Goal: Transaction & Acquisition: Purchase product/service

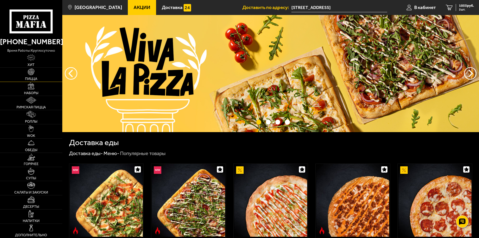
click at [33, 77] on span "Пицца" at bounding box center [31, 79] width 12 height 4
click at [33, 89] on img at bounding box center [31, 86] width 7 height 7
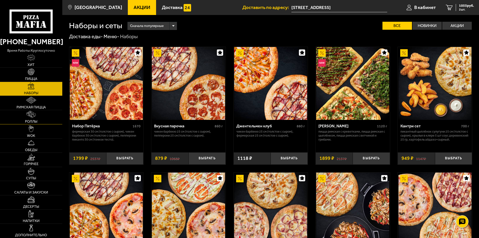
click at [34, 114] on img at bounding box center [31, 114] width 9 height 7
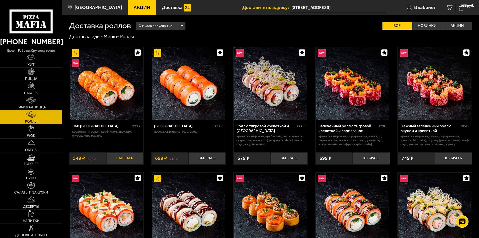
click at [127, 159] on button "Выбрать" at bounding box center [124, 159] width 37 height 12
click at [220, 157] on button "Выбрать" at bounding box center [207, 159] width 37 height 12
click at [466, 3] on link "4 2532 руб. 4 шт." at bounding box center [460, 7] width 38 height 15
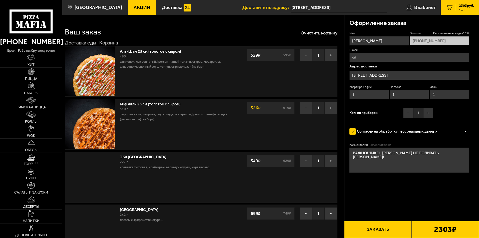
type input "Будапештская улица, 62"
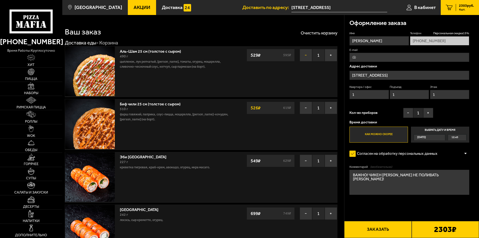
click at [307, 50] on button "−" at bounding box center [306, 55] width 13 height 13
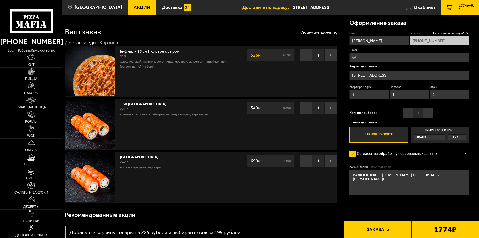
click at [306, 54] on button "−" at bounding box center [306, 55] width 13 height 13
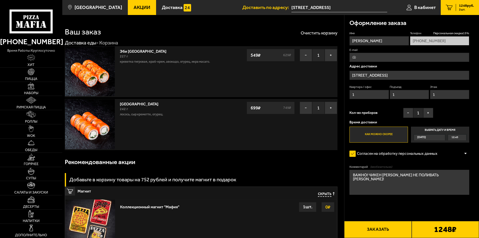
drag, startPoint x: 407, startPoint y: 73, endPoint x: 281, endPoint y: 68, distance: 125.4
click at [400, 78] on input "Будапештская улица, 62" at bounding box center [409, 75] width 120 height 9
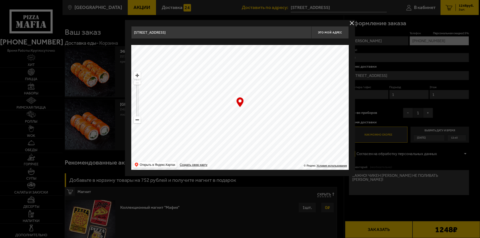
click at [236, 37] on input "Будапештская улица, 62" at bounding box center [221, 32] width 180 height 13
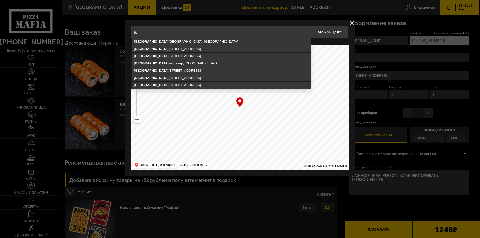
type input "Б"
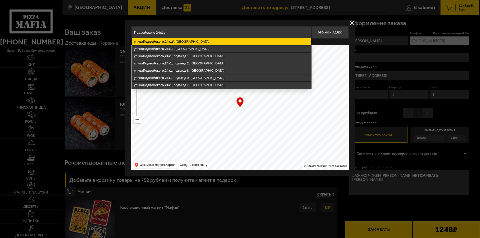
click at [197, 40] on ymaps "улица Подвойского , 24к1У , Санкт-Петербург" at bounding box center [222, 41] width 180 height 7
type input "Санкт-Петербург, улица Подвойского, 24к1У"
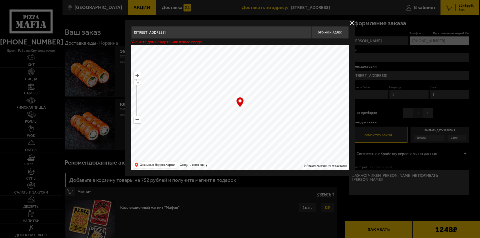
type input "улица Подвойского, 24к1У"
click at [327, 31] on span "Это мой адрес" at bounding box center [330, 32] width 24 height 3
type input "Санкт-Петербург, улица Подвойского, 24к1У"
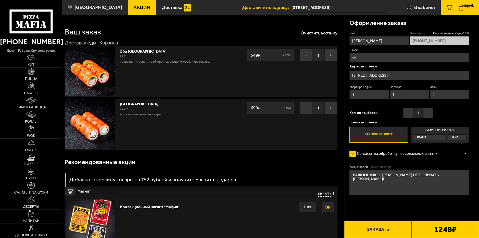
click at [399, 228] on button "Заказать" at bounding box center [377, 229] width 67 height 17
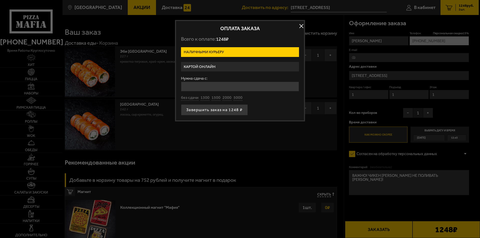
click at [202, 67] on label "Картой онлайн" at bounding box center [240, 67] width 118 height 10
click at [0, 0] on input "Картой онлайн" at bounding box center [0, 0] width 0 height 0
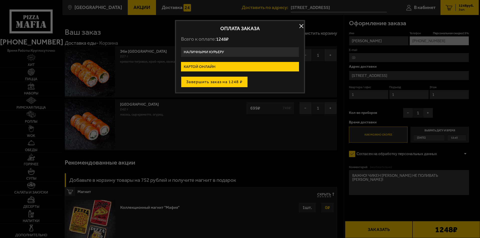
click at [219, 81] on button "Завершить заказ на 1248 ₽" at bounding box center [214, 82] width 67 height 11
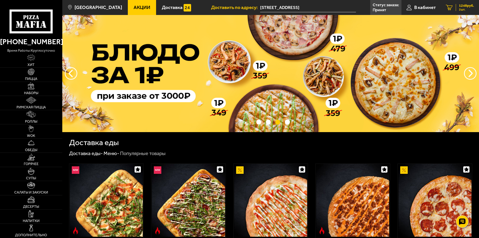
click at [469, 3] on link "2 1248 руб. 2 шт." at bounding box center [460, 7] width 38 height 15
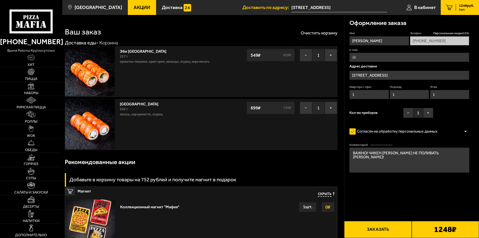
type input "улица Подвойского, 24к1У"
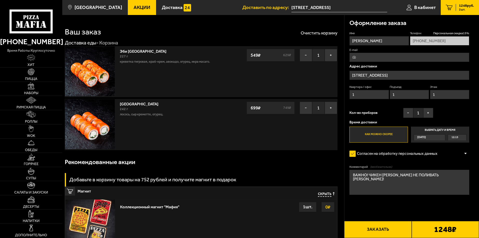
click at [407, 72] on input "улица Подвойского, 24к1У" at bounding box center [409, 75] width 120 height 9
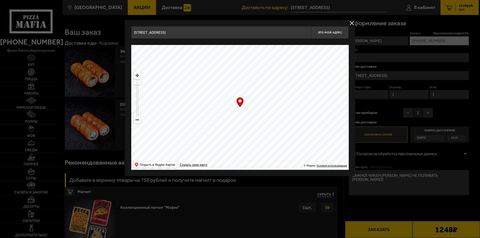
drag, startPoint x: 212, startPoint y: 30, endPoint x: 102, endPoint y: 30, distance: 110.3
paste input "Брестский бульвар"
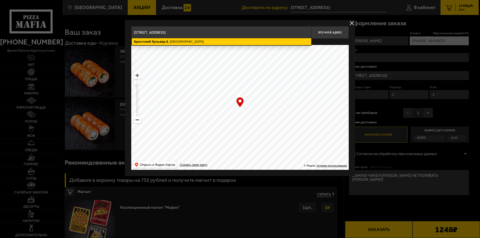
click at [169, 41] on ymaps "Брестский бульвар , 8 , Санкт-Петербург" at bounding box center [222, 41] width 180 height 7
type input "Санкт-Петербург, Брестский бульвар, 8"
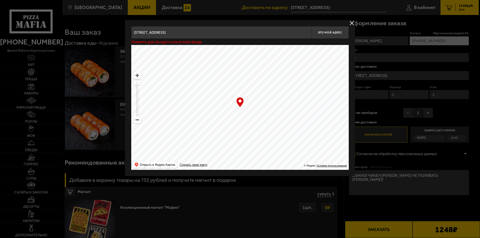
type input "[STREET_ADDRESS]"
click at [330, 32] on span "Это мой адрес" at bounding box center [330, 32] width 24 height 3
type input "Санкт-Петербург, Брестский бульвар, 8"
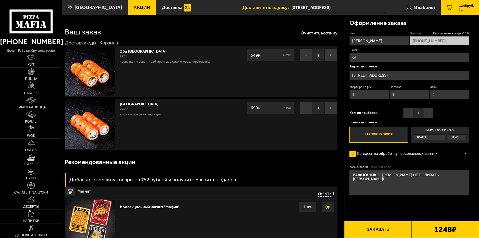
click at [384, 226] on button "Заказать" at bounding box center [377, 229] width 67 height 17
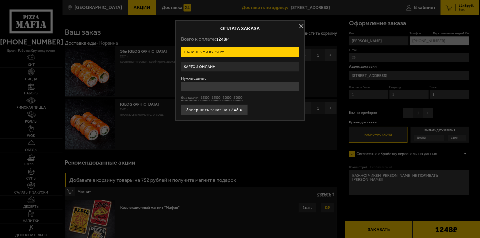
click at [200, 63] on label "Картой онлайн" at bounding box center [240, 67] width 118 height 10
click at [0, 0] on input "Картой онлайн" at bounding box center [0, 0] width 0 height 0
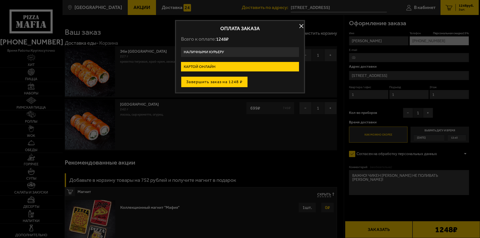
click at [199, 82] on button "Завершить заказ на 1248 ₽" at bounding box center [214, 82] width 67 height 11
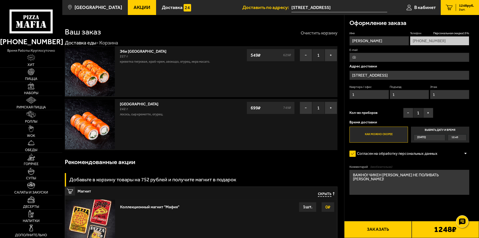
click at [314, 33] on button "Очистить корзину" at bounding box center [319, 33] width 37 height 5
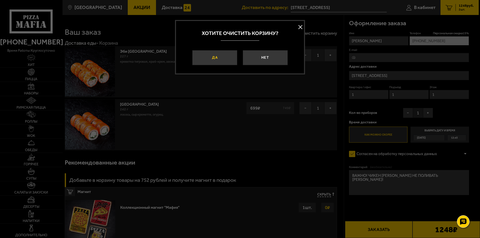
click at [215, 61] on button "Да" at bounding box center [214, 57] width 45 height 15
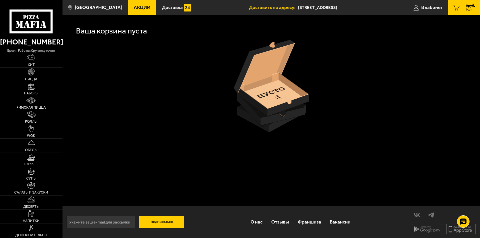
click at [35, 120] on span "Роллы" at bounding box center [31, 122] width 12 height 4
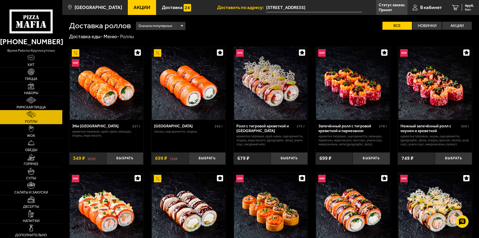
drag, startPoint x: 130, startPoint y: 158, endPoint x: 175, endPoint y: 157, distance: 44.5
click at [130, 157] on button "Выбрать" at bounding box center [124, 159] width 37 height 12
drag, startPoint x: 219, startPoint y: 157, endPoint x: 229, endPoint y: 155, distance: 9.7
click at [220, 157] on button "Выбрать" at bounding box center [207, 159] width 37 height 12
click at [465, 8] on span "2 шт." at bounding box center [466, 9] width 15 height 3
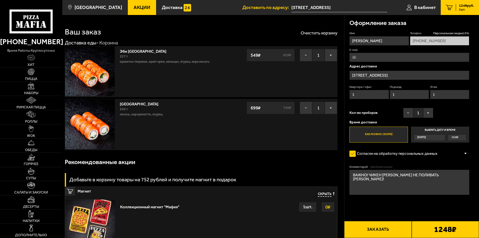
click at [393, 77] on input "[STREET_ADDRESS]" at bounding box center [409, 75] width 120 height 9
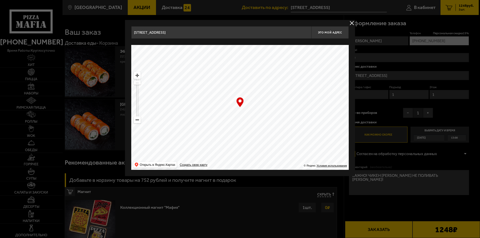
drag, startPoint x: 198, startPoint y: 35, endPoint x: 96, endPoint y: 33, distance: 101.6
paste input "роспект Науки"
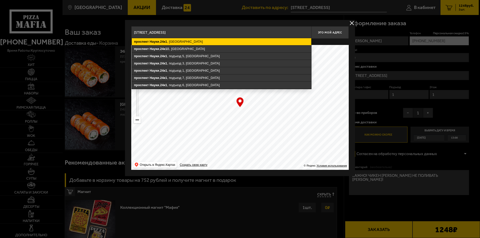
click at [186, 42] on ymaps "проспект Науки , 24к1 , Санкт-Петербург" at bounding box center [222, 41] width 180 height 7
type input "Санкт-Петербург, проспект Науки, 24к1"
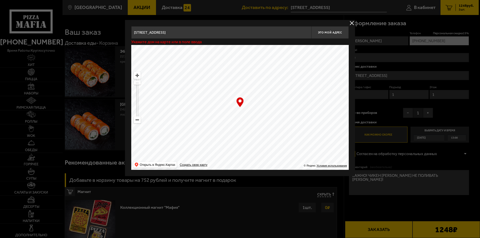
type input "[STREET_ADDRESS]"
click at [323, 33] on span "Это мой адрес" at bounding box center [330, 32] width 24 height 3
type input "Санкт-Петербург, проспект Науки, 24к1"
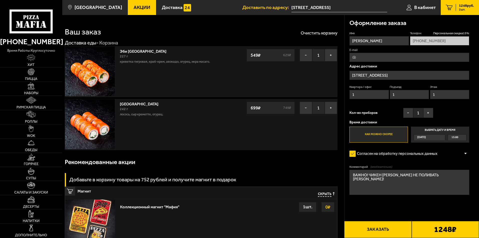
click at [381, 227] on button "Заказать" at bounding box center [377, 229] width 67 height 17
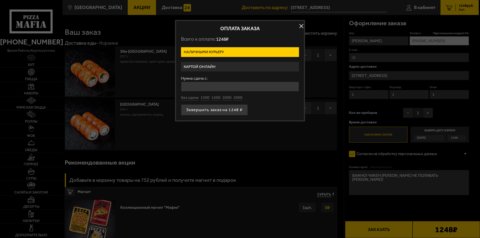
click at [209, 66] on label "Картой онлайн" at bounding box center [240, 67] width 118 height 10
click at [0, 0] on input "Картой онлайн" at bounding box center [0, 0] width 0 height 0
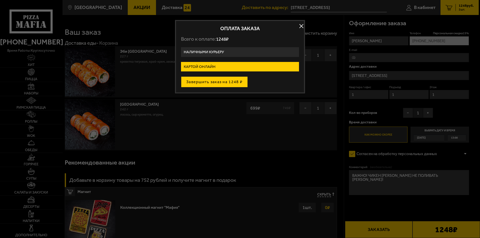
click at [209, 81] on button "Завершить заказ на 1248 ₽" at bounding box center [214, 82] width 67 height 11
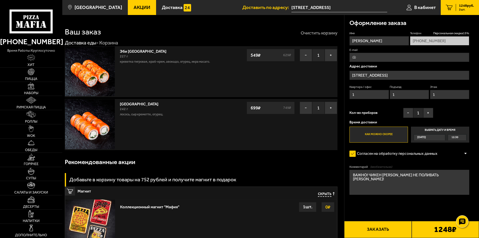
click at [318, 31] on button "Очистить корзину" at bounding box center [319, 33] width 37 height 5
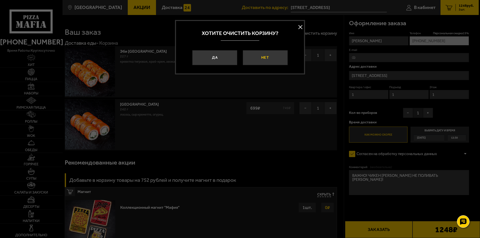
click at [270, 58] on button "Нет" at bounding box center [265, 57] width 45 height 15
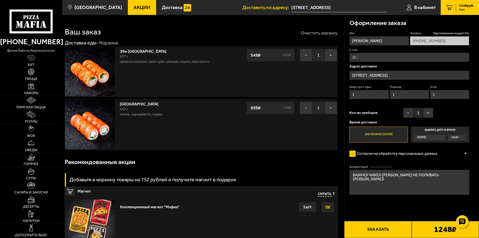
click at [317, 31] on button "Очистить корзину" at bounding box center [319, 33] width 37 height 5
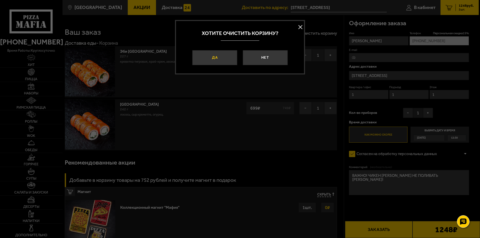
click at [215, 58] on button "Да" at bounding box center [214, 57] width 45 height 15
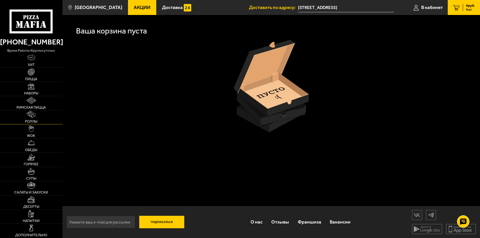
click at [31, 119] on link "Роллы" at bounding box center [31, 118] width 63 height 14
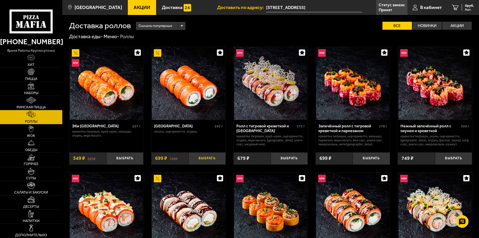
click at [209, 157] on button "Выбрать" at bounding box center [207, 159] width 37 height 12
click at [120, 159] on button "Выбрать" at bounding box center [124, 159] width 37 height 12
click at [466, 7] on span "1248 руб." at bounding box center [466, 6] width 15 height 4
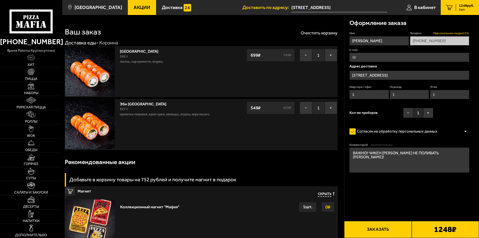
type input "[STREET_ADDRESS]"
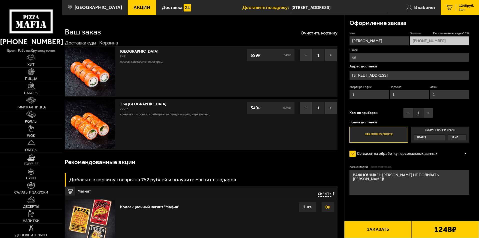
drag, startPoint x: 405, startPoint y: 74, endPoint x: 305, endPoint y: 76, distance: 100.1
click at [402, 75] on input "[STREET_ADDRESS]" at bounding box center [409, 75] width 120 height 9
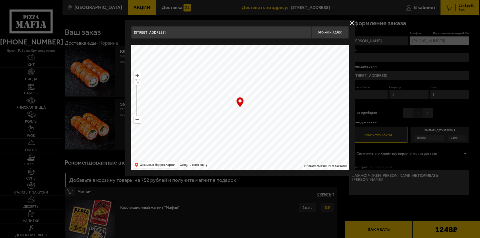
drag, startPoint x: 211, startPoint y: 37, endPoint x: 213, endPoint y: 36, distance: 2.9
click at [213, 36] on input "[STREET_ADDRESS]" at bounding box center [221, 32] width 180 height 13
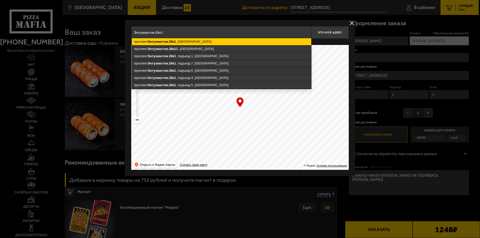
click at [193, 42] on ymaps "[STREET_ADDRESS]" at bounding box center [222, 41] width 180 height 7
type input "[STREET_ADDRESS]"
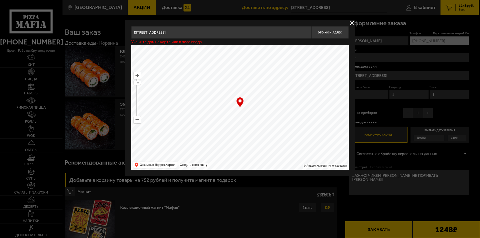
type input "[STREET_ADDRESS]"
click at [325, 34] on span "Это мой адрес" at bounding box center [330, 32] width 24 height 3
type input "[STREET_ADDRESS]"
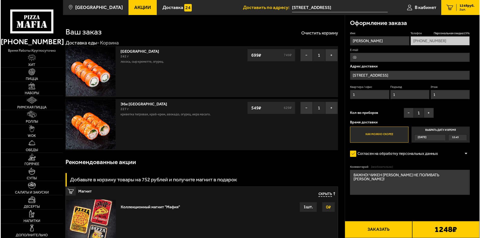
scroll to position [25, 0]
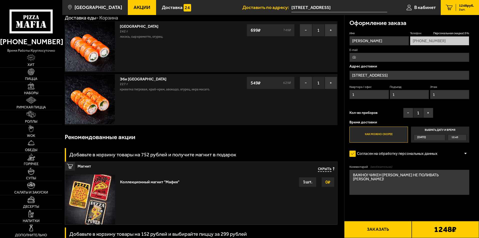
drag, startPoint x: 382, startPoint y: 227, endPoint x: 369, endPoint y: 218, distance: 15.4
click at [382, 227] on button "Заказать" at bounding box center [377, 229] width 67 height 17
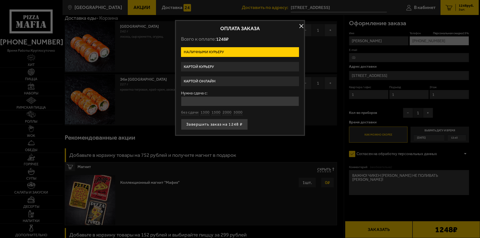
click at [205, 70] on label "Картой курьеру" at bounding box center [240, 67] width 118 height 10
click at [0, 0] on input "Картой курьеру" at bounding box center [0, 0] width 0 height 0
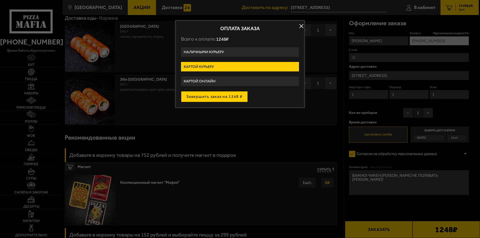
click at [205, 99] on button "Завершить заказ на 1248 ₽" at bounding box center [214, 96] width 67 height 11
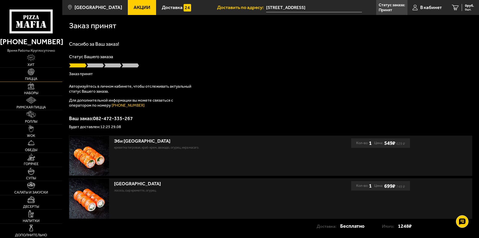
click at [33, 76] on link "Пицца" at bounding box center [31, 75] width 62 height 14
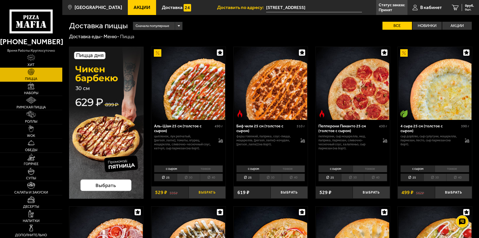
click at [209, 193] on button "Выбрать" at bounding box center [207, 193] width 37 height 12
click at [34, 119] on link "Роллы" at bounding box center [31, 117] width 62 height 14
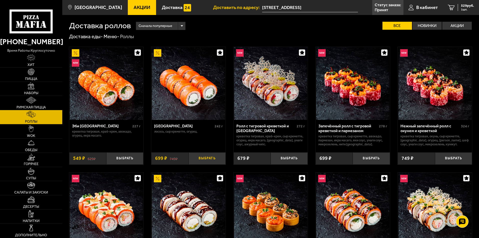
click at [204, 159] on button "Выбрать" at bounding box center [207, 159] width 37 height 12
click at [122, 159] on button "Выбрать" at bounding box center [124, 159] width 37 height 12
click at [464, 6] on span "1777 руб." at bounding box center [466, 6] width 15 height 4
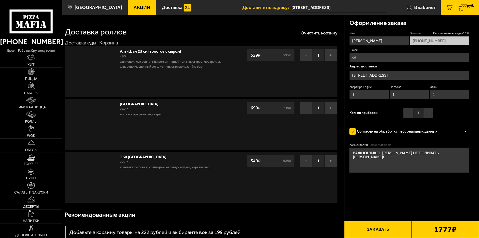
type input "[STREET_ADDRESS]"
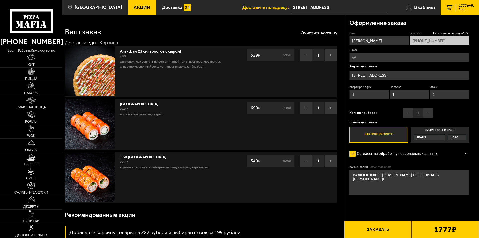
click at [409, 71] on input "[STREET_ADDRESS]" at bounding box center [409, 75] width 120 height 9
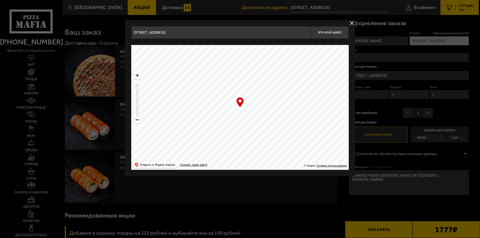
drag, startPoint x: 246, startPoint y: 33, endPoint x: 108, endPoint y: 31, distance: 138.1
paste input "357-150-418-499"
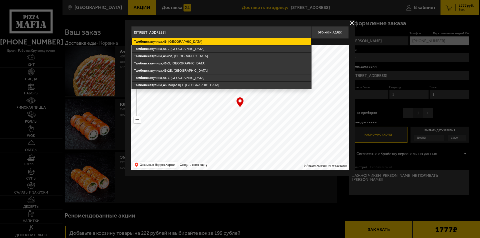
click at [193, 44] on ymaps "[STREET_ADDRESS]" at bounding box center [222, 41] width 180 height 7
type input "[STREET_ADDRESS]"
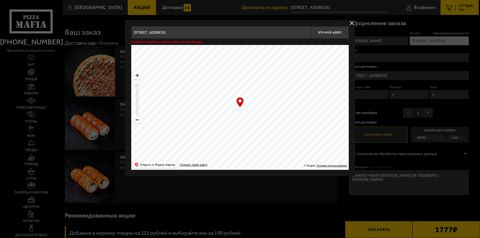
type input "[STREET_ADDRESS]"
click at [325, 29] on button "Это мой адрес" at bounding box center [330, 32] width 38 height 13
type input "[STREET_ADDRESS]"
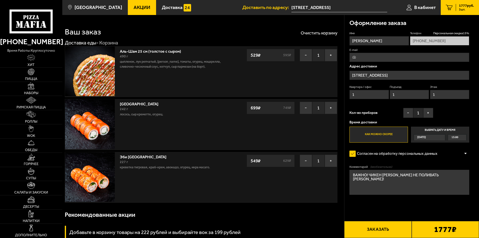
click at [388, 226] on button "Заказать" at bounding box center [377, 229] width 67 height 17
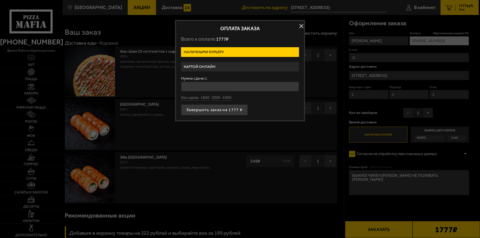
click at [192, 95] on div "Нужна сдача с: без сдачи 1800 2000 5000" at bounding box center [240, 89] width 118 height 24
click at [191, 97] on button "без сдачи" at bounding box center [190, 98] width 18 height 6
type input "0"
click at [203, 110] on button "Завершить заказ на 1777 ₽" at bounding box center [214, 110] width 67 height 11
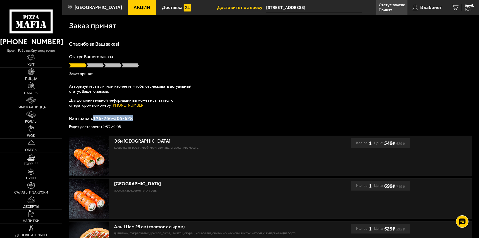
drag, startPoint x: 138, startPoint y: 115, endPoint x: 95, endPoint y: 119, distance: 43.2
click at [95, 119] on div "Спасибо за Ваш заказ! Статус Вашего заказа Заказ принят Авторизуйтесь в личном …" at bounding box center [270, 86] width 403 height 88
copy p "176-266-505-628"
click at [164, 119] on p "Ваш заказ: 176-266-505-628" at bounding box center [270, 118] width 403 height 5
click at [32, 119] on link "Роллы" at bounding box center [31, 117] width 62 height 14
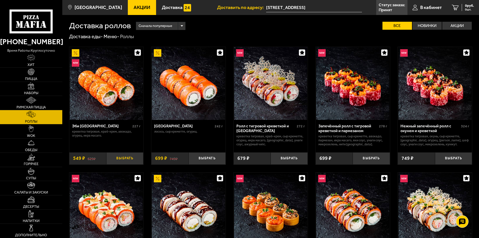
click at [115, 157] on button "Выбрать" at bounding box center [124, 159] width 37 height 12
click at [206, 158] on button "Выбрать" at bounding box center [207, 159] width 37 height 12
click at [462, 9] on span "2 шт." at bounding box center [466, 9] width 15 height 3
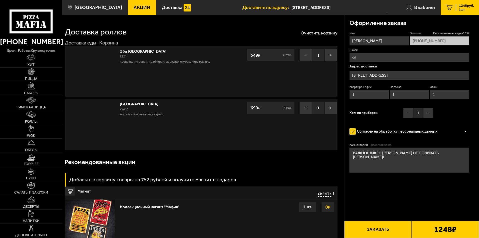
type input "[STREET_ADDRESS]"
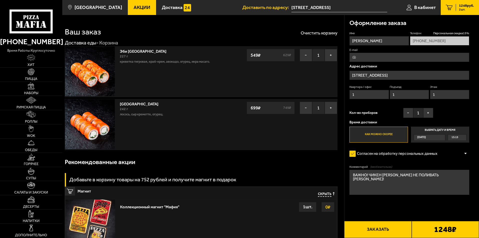
click at [400, 77] on input "[STREET_ADDRESS]" at bounding box center [409, 75] width 120 height 9
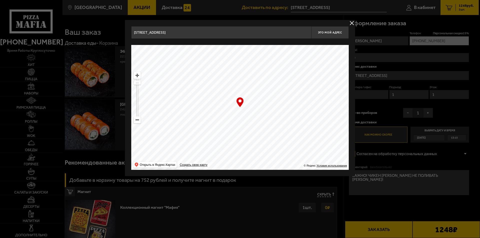
click at [230, 34] on input "[STREET_ADDRESS]" at bounding box center [221, 32] width 180 height 13
type input "Т"
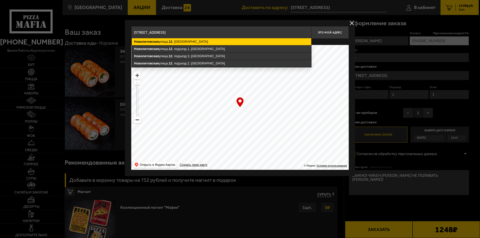
click at [209, 40] on ymaps "[STREET_ADDRESS]" at bounding box center [222, 41] width 180 height 7
type input "[STREET_ADDRESS]"
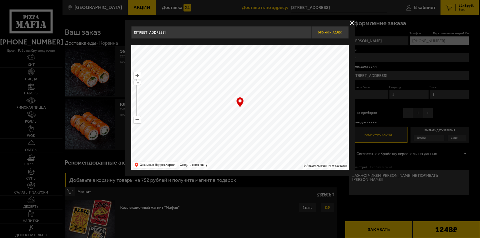
click at [329, 35] on button "Это мой адрес" at bounding box center [330, 32] width 38 height 13
type input "[STREET_ADDRESS]"
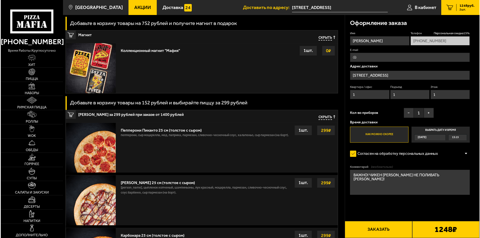
scroll to position [175, 0]
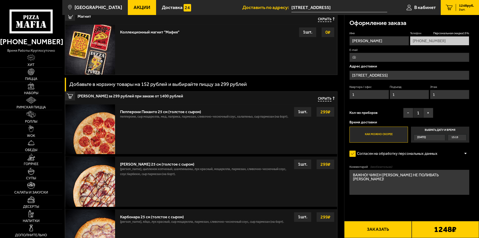
click at [383, 230] on button "Заказать" at bounding box center [377, 229] width 67 height 17
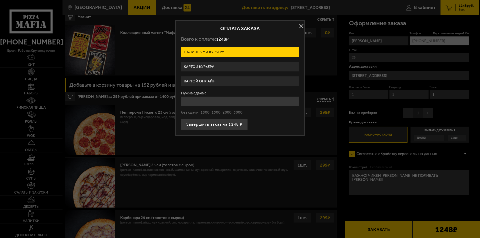
click at [222, 67] on label "Картой курьеру" at bounding box center [240, 67] width 118 height 10
click at [0, 0] on input "Картой курьеру" at bounding box center [0, 0] width 0 height 0
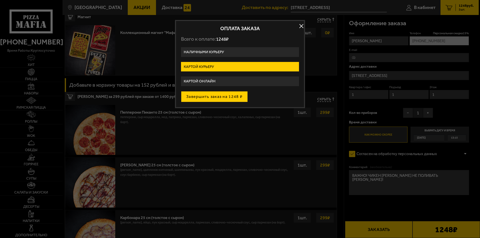
click at [220, 99] on button "Завершить заказ на 1248 ₽" at bounding box center [214, 96] width 67 height 11
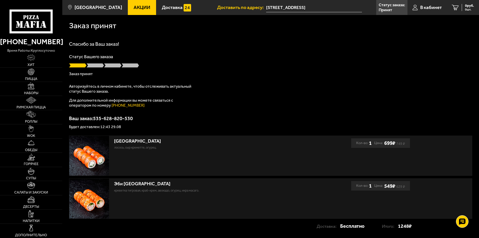
click at [204, 78] on div "Спасибо за Ваш заказ! Статус Вашего заказа Заказ принят Авторизуйтесь в личном …" at bounding box center [270, 86] width 403 height 88
click at [33, 116] on img at bounding box center [31, 114] width 9 height 7
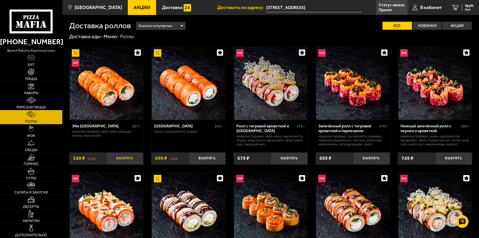
click at [133, 157] on button "Выбрать" at bounding box center [124, 159] width 37 height 12
click at [218, 159] on button "Выбрать" at bounding box center [207, 159] width 37 height 12
click at [458, 3] on link "2 1248 руб. 2 шт." at bounding box center [460, 7] width 38 height 15
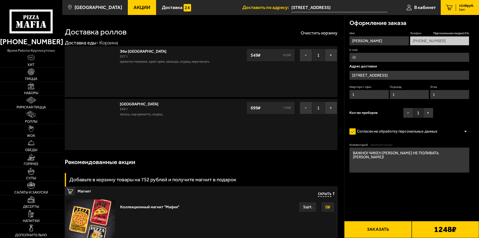
type input "[STREET_ADDRESS]"
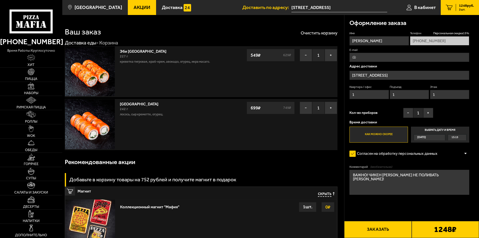
drag, startPoint x: 417, startPoint y: 75, endPoint x: 305, endPoint y: 75, distance: 112.6
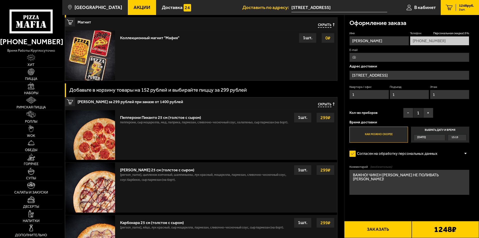
scroll to position [208, 0]
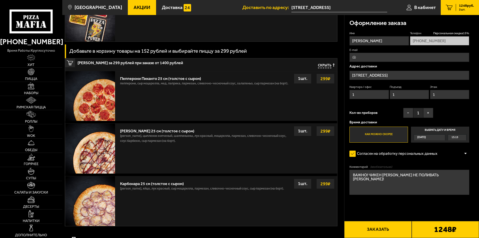
click at [415, 73] on input "[STREET_ADDRESS]" at bounding box center [409, 75] width 120 height 9
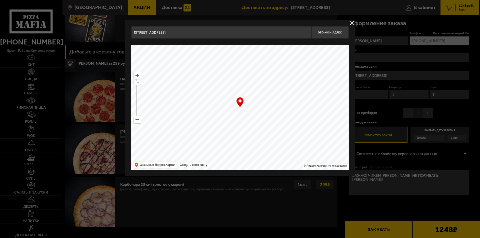
drag, startPoint x: 139, startPoint y: 37, endPoint x: 132, endPoint y: 37, distance: 6.8
click at [132, 37] on input "[STREET_ADDRESS]" at bounding box center [221, 32] width 180 height 13
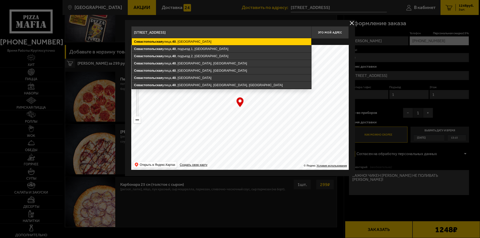
click at [183, 40] on ymaps "[STREET_ADDRESS]" at bounding box center [222, 41] width 180 height 7
type input "[STREET_ADDRESS]"
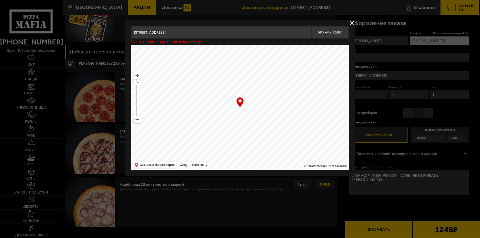
type input "[STREET_ADDRESS]"
click at [336, 30] on button "Это мой адрес" at bounding box center [330, 32] width 38 height 13
type input "[STREET_ADDRESS]"
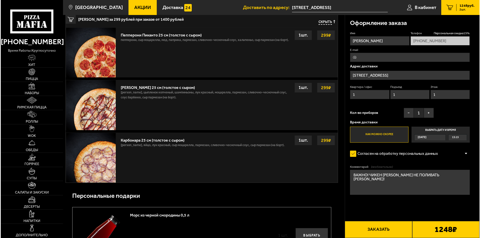
scroll to position [308, 0]
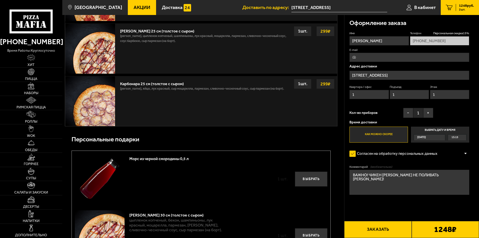
click at [383, 230] on button "Заказать" at bounding box center [377, 229] width 67 height 17
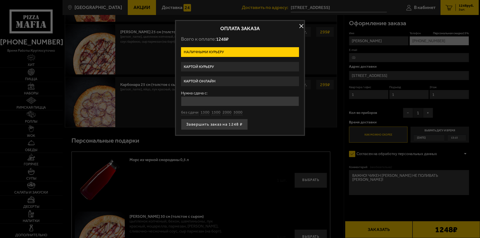
click at [216, 69] on label "Картой курьеру" at bounding box center [240, 67] width 118 height 10
click at [0, 0] on input "Картой курьеру" at bounding box center [0, 0] width 0 height 0
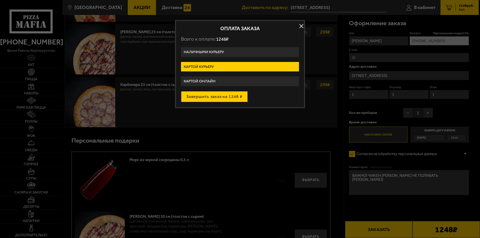
click at [216, 99] on button "Завершить заказ на 1248 ₽" at bounding box center [214, 96] width 67 height 11
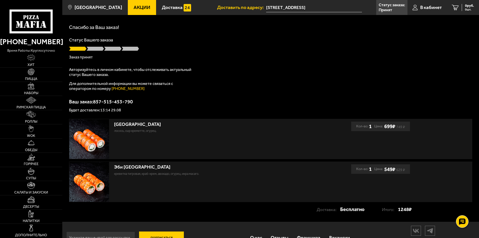
scroll to position [33, 0]
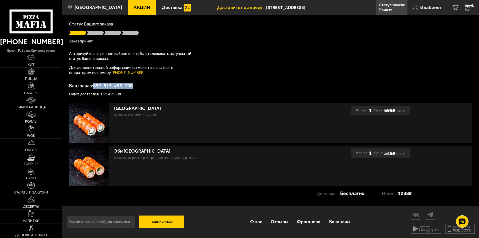
drag, startPoint x: 138, startPoint y: 85, endPoint x: 143, endPoint y: 100, distance: 15.4
click at [95, 86] on p "Ваш заказ: 857-515-453-790" at bounding box center [270, 85] width 403 height 5
copy p "857-515-453-790"
click at [242, 81] on div "Спасибо за Ваш заказ! Статус Вашего заказа Заказ принят Авторизуйтесь в личном …" at bounding box center [270, 53] width 403 height 88
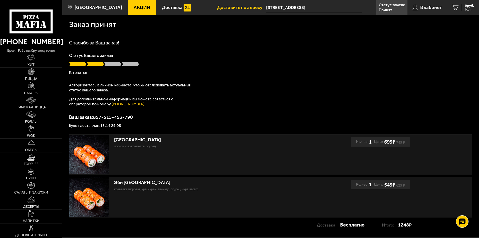
scroll to position [0, 0]
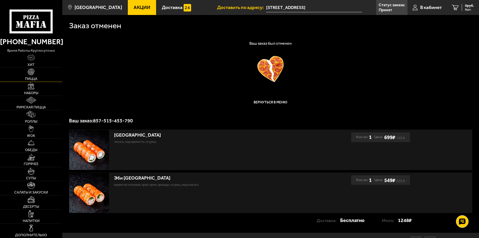
click at [34, 72] on img at bounding box center [31, 72] width 7 height 7
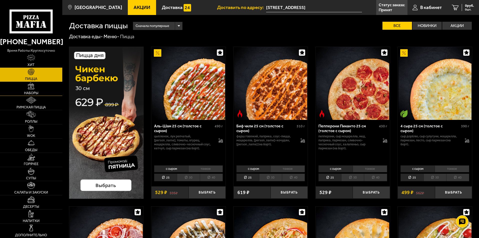
click at [35, 85] on link "Наборы" at bounding box center [31, 89] width 62 height 14
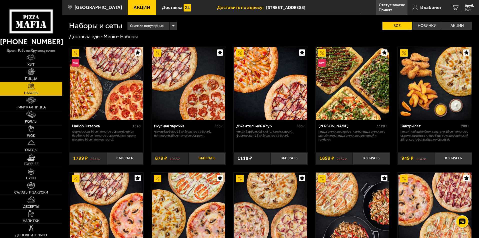
click at [210, 160] on button "Выбрать" at bounding box center [207, 159] width 37 height 12
click at [35, 119] on link "Роллы" at bounding box center [31, 117] width 62 height 14
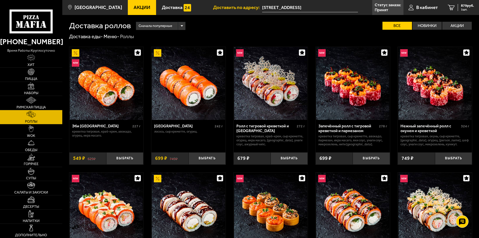
click at [128, 153] on div "Эби Калифорния 227 г креветка тигровая, краб-крем, [GEOGRAPHIC_DATA], огурец, и…" at bounding box center [106, 142] width 74 height 45
click at [133, 158] on button "Выбрать" at bounding box center [124, 159] width 37 height 12
click at [467, 7] on span "1428 руб." at bounding box center [466, 6] width 15 height 4
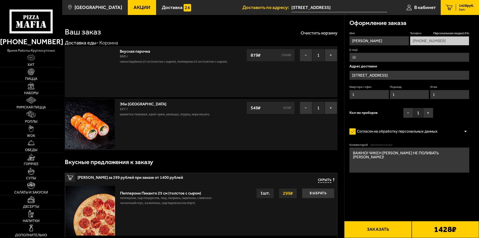
type input "[STREET_ADDRESS]"
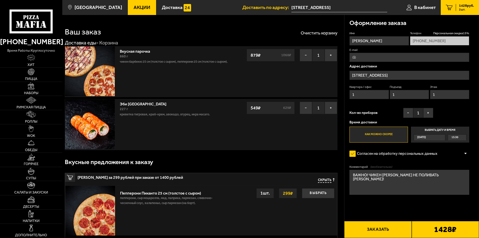
click at [381, 179] on textarea "ВАЖНО! ЧИКЕН [PERSON_NAME] НЕ ПОЛИВАТЬ [PERSON_NAME]!" at bounding box center [409, 182] width 120 height 25
drag, startPoint x: 465, startPoint y: 175, endPoint x: 318, endPoint y: 174, distance: 147.6
type textarea "ТЕСТ НЕ ГОТОВИТЬ!"
click at [414, 74] on input "[STREET_ADDRESS]" at bounding box center [409, 75] width 120 height 9
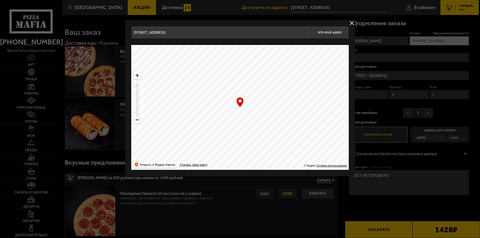
drag, startPoint x: 183, startPoint y: 35, endPoint x: 102, endPoint y: 35, distance: 80.5
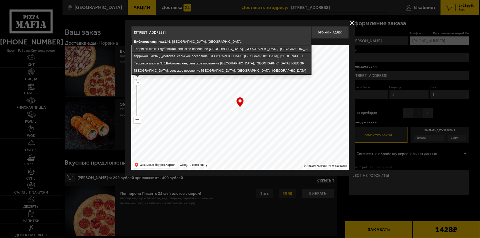
click at [170, 40] on ymaps "146" at bounding box center [168, 42] width 6 height 4
type input "[STREET_ADDRESS]"
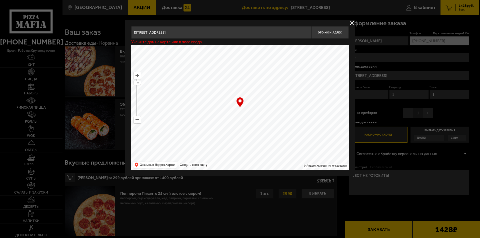
type input "[STREET_ADDRESS]"
click at [335, 31] on span "Это мой адрес" at bounding box center [330, 32] width 24 height 3
type input "[STREET_ADDRESS]"
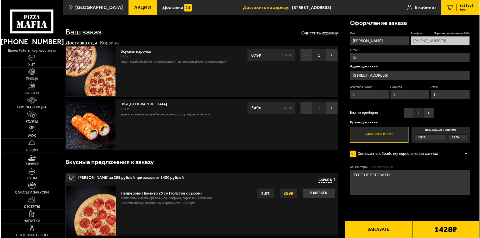
scroll to position [100, 0]
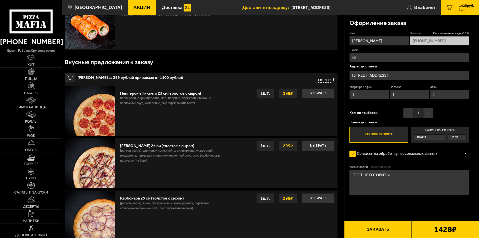
click at [378, 225] on button "Заказать" at bounding box center [377, 229] width 67 height 17
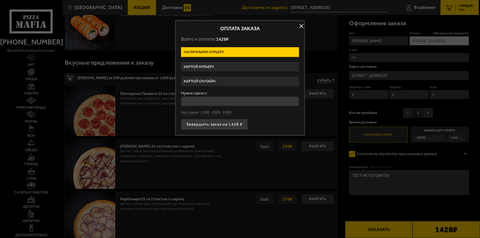
click at [201, 69] on label "Картой курьеру" at bounding box center [240, 67] width 118 height 10
click at [0, 0] on input "Картой курьеру" at bounding box center [0, 0] width 0 height 0
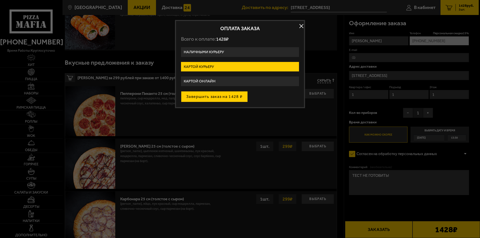
click at [218, 94] on button "Завершить заказ на 1428 ₽" at bounding box center [214, 96] width 67 height 11
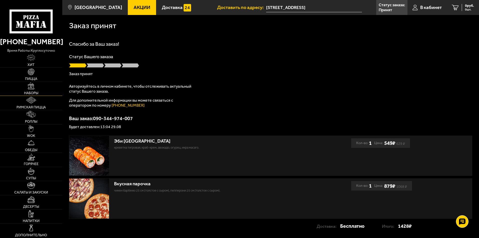
click at [32, 92] on span "Наборы" at bounding box center [31, 94] width 14 height 4
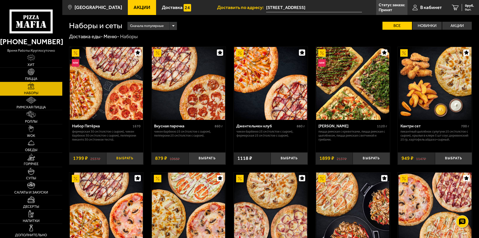
click at [124, 161] on button "Выбрать" at bounding box center [124, 159] width 37 height 12
click at [29, 103] on img at bounding box center [31, 100] width 10 height 7
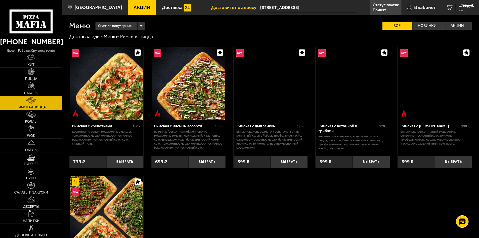
click at [33, 121] on span "Роллы" at bounding box center [31, 122] width 12 height 4
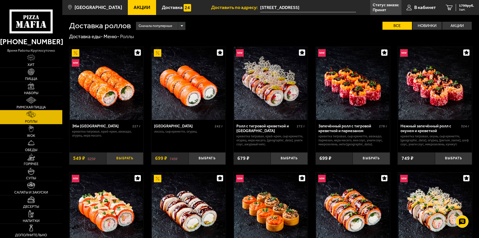
click at [129, 159] on button "Выбрать" at bounding box center [124, 159] width 37 height 12
click at [461, 6] on span "2577 руб." at bounding box center [466, 6] width 15 height 4
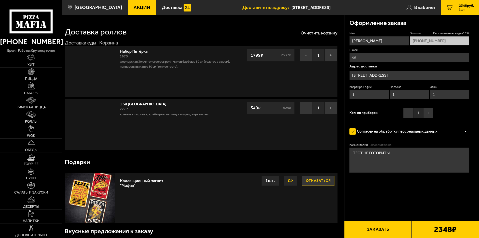
type input "[STREET_ADDRESS]"
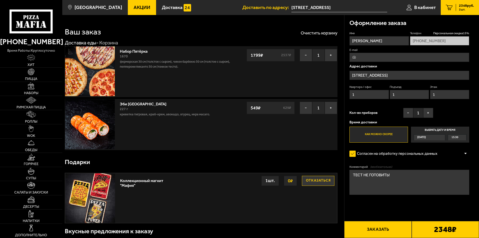
click at [397, 76] on input "[STREET_ADDRESS]" at bounding box center [409, 75] width 120 height 9
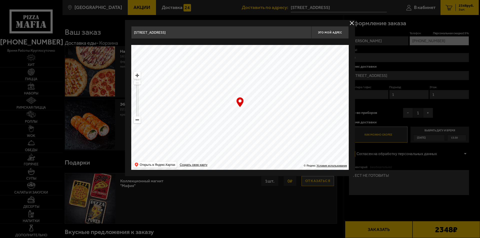
drag, startPoint x: 222, startPoint y: 34, endPoint x: 107, endPoint y: 34, distance: 114.8
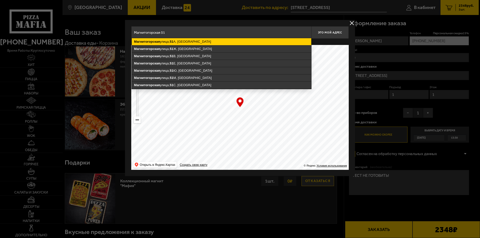
click at [173, 39] on ymaps "Магнитогорская [STREET_ADDRESS]" at bounding box center [222, 41] width 180 height 7
type input "[STREET_ADDRESS]"
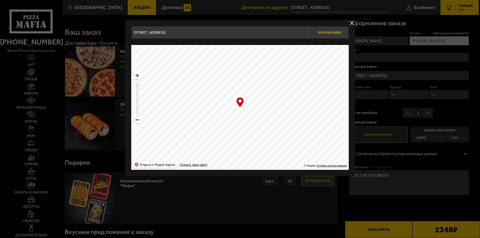
click at [325, 31] on span "Это мой адрес" at bounding box center [330, 32] width 24 height 3
type input "[STREET_ADDRESS]"
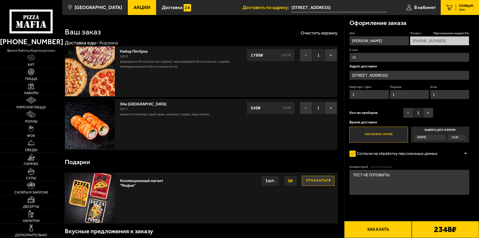
click at [371, 234] on button "Заказать" at bounding box center [377, 229] width 67 height 17
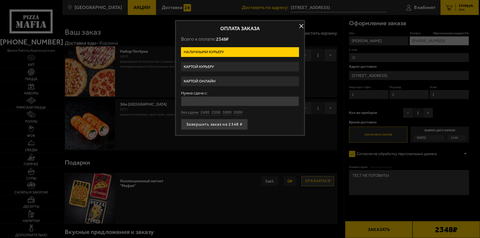
click at [207, 63] on label "Картой курьеру" at bounding box center [240, 67] width 118 height 10
click at [0, 0] on input "Картой курьеру" at bounding box center [0, 0] width 0 height 0
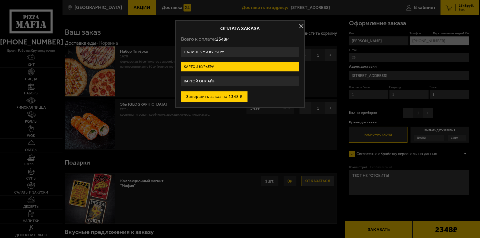
click at [210, 95] on button "Завершить заказ на 2348 ₽" at bounding box center [214, 96] width 67 height 11
click at [232, 98] on div "Завершить заказ на 2348 ₽" at bounding box center [240, 96] width 118 height 11
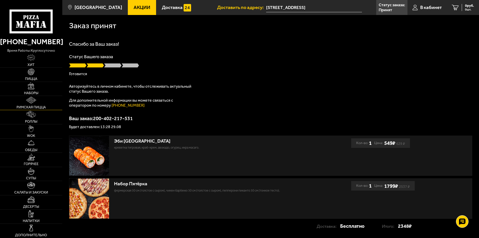
click at [33, 104] on img at bounding box center [31, 100] width 10 height 7
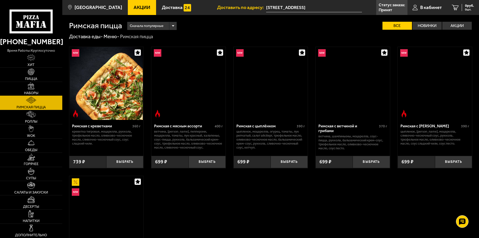
click at [35, 90] on link "Наборы" at bounding box center [31, 89] width 62 height 14
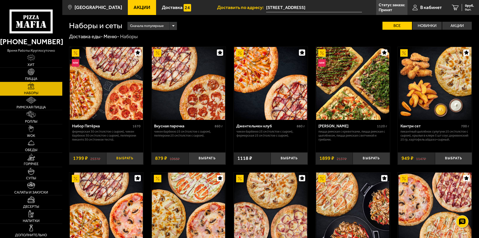
click at [126, 158] on button "Выбрать" at bounding box center [124, 159] width 37 height 12
click at [32, 118] on link "Роллы" at bounding box center [31, 117] width 62 height 14
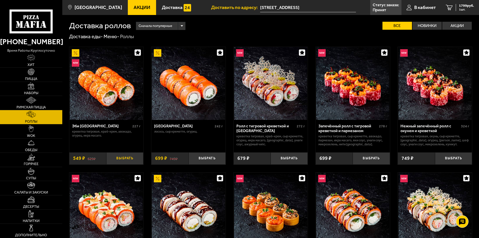
click at [136, 159] on button "Выбрать" at bounding box center [124, 159] width 37 height 12
click at [457, 6] on div "2348 руб. 2 шт." at bounding box center [465, 7] width 18 height 7
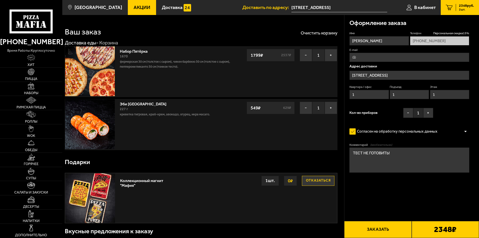
type input "[STREET_ADDRESS]"
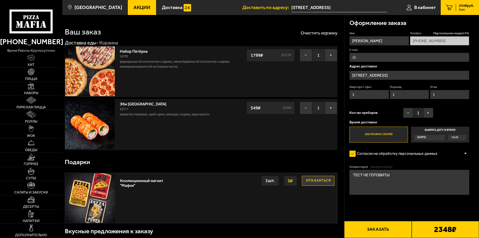
click at [409, 74] on input "[STREET_ADDRESS]" at bounding box center [409, 75] width 120 height 9
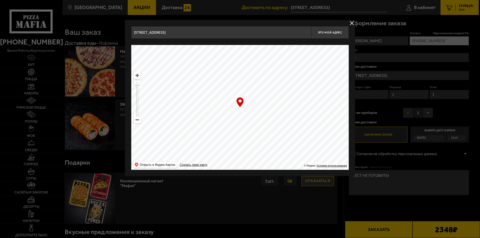
drag, startPoint x: 207, startPoint y: 34, endPoint x: 111, endPoint y: 34, distance: 95.8
click at [139, 34] on input "[STREET_ADDRESS]" at bounding box center [221, 32] width 180 height 13
type input "М"
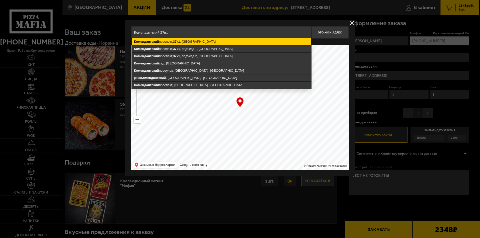
click at [166, 42] on ymaps "[STREET_ADDRESS]" at bounding box center [222, 41] width 180 height 7
type input "[STREET_ADDRESS]"
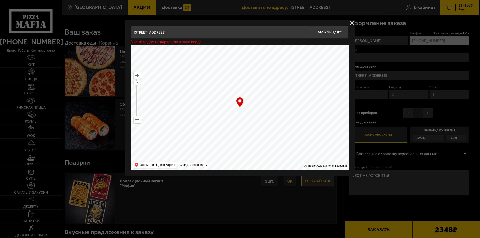
type input "[STREET_ADDRESS]"
click at [335, 35] on button "Это мой адрес" at bounding box center [330, 32] width 38 height 13
type input "[STREET_ADDRESS]"
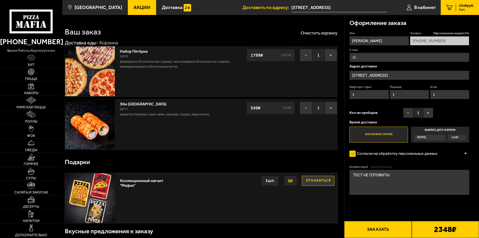
click at [383, 228] on button "Заказать" at bounding box center [377, 229] width 67 height 17
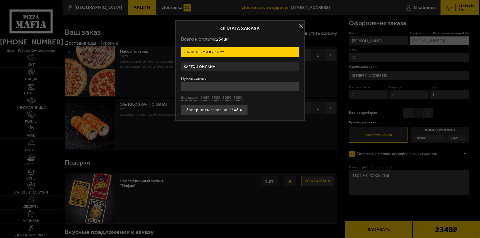
click at [190, 93] on div "Нужна сдача с: без сдачи 2400 2500 3000 5000" at bounding box center [240, 89] width 118 height 24
click at [191, 98] on button "без сдачи" at bounding box center [190, 98] width 18 height 6
type input "0"
click at [205, 113] on button "Завершить заказ на 2348 ₽" at bounding box center [214, 110] width 67 height 11
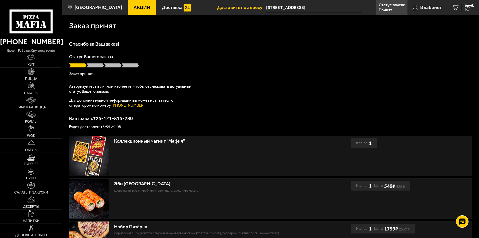
click at [34, 105] on link "Римская пицца" at bounding box center [31, 103] width 62 height 14
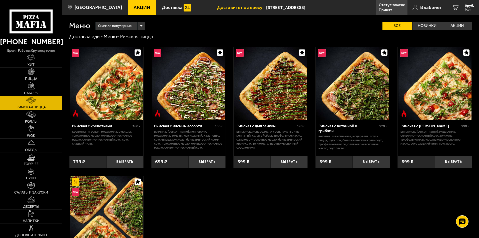
click at [34, 92] on span "Наборы" at bounding box center [31, 94] width 14 height 4
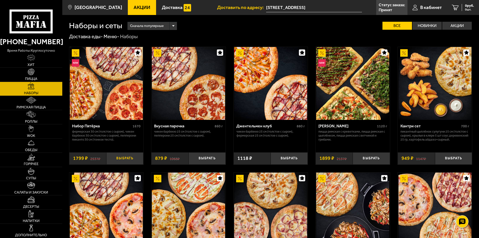
click at [131, 159] on button "Выбрать" at bounding box center [124, 159] width 37 height 12
click at [33, 117] on img at bounding box center [31, 114] width 9 height 7
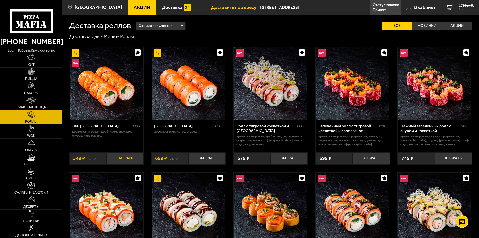
click at [132, 159] on button "Выбрать" at bounding box center [124, 159] width 37 height 12
click at [215, 160] on button "Выбрать" at bounding box center [207, 159] width 37 height 12
click at [459, 5] on span "2348 руб." at bounding box center [466, 6] width 15 height 4
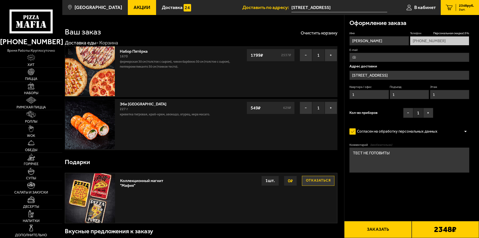
type input "[STREET_ADDRESS]"
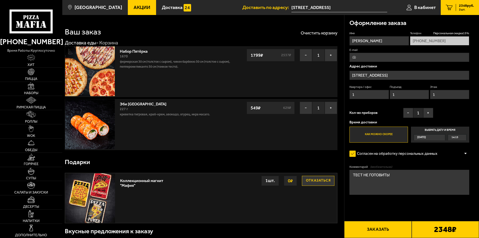
drag, startPoint x: 340, startPoint y: 71, endPoint x: 285, endPoint y: 69, distance: 55.6
click button "Выбрать способ оплаты" at bounding box center [0, 0] width 0 height 0
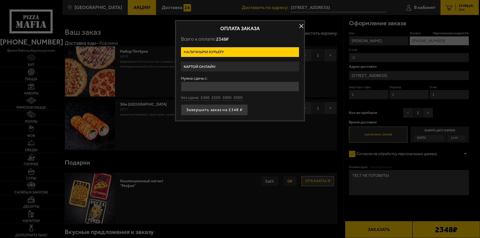
click at [300, 25] on button "button" at bounding box center [302, 27] width 8 height 8
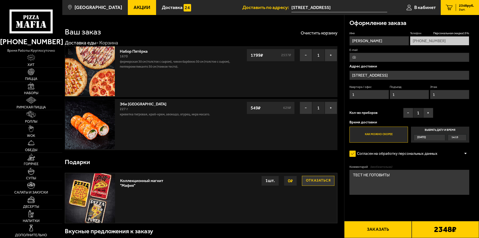
click at [421, 72] on input "[STREET_ADDRESS]" at bounding box center [409, 75] width 120 height 9
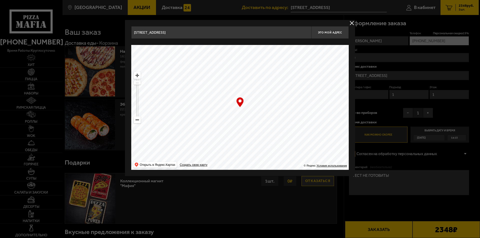
drag, startPoint x: 217, startPoint y: 32, endPoint x: 127, endPoint y: 32, distance: 89.6
click at [128, 32] on div "[STREET_ADDRESS] Это мой адрес Найдите адрес перетащив карту … © Яндекс Условия…" at bounding box center [240, 98] width 230 height 156
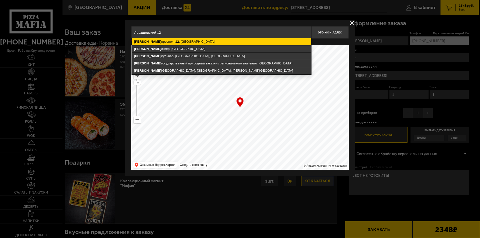
click at [171, 42] on ymaps "[STREET_ADDRESS]" at bounding box center [222, 41] width 180 height 7
type input "[STREET_ADDRESS]"
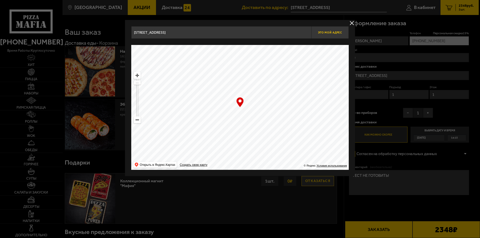
click at [333, 29] on button "Это мой адрес" at bounding box center [330, 32] width 38 height 13
type input "[STREET_ADDRESS]"
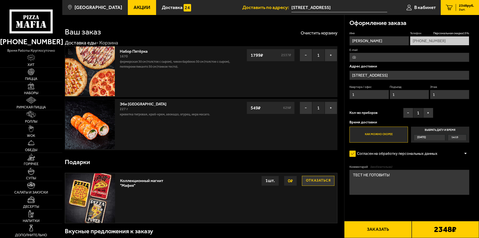
click at [376, 222] on button "Заказать" at bounding box center [377, 229] width 67 height 17
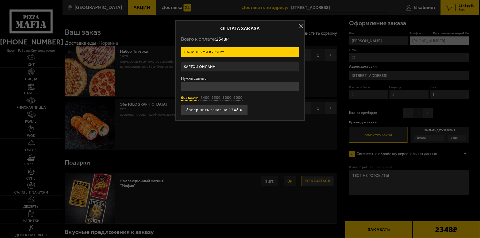
click at [192, 98] on button "без сдачи" at bounding box center [190, 98] width 18 height 6
type input "0"
click at [202, 111] on button "Завершить заказ на 2348 ₽" at bounding box center [214, 110] width 67 height 11
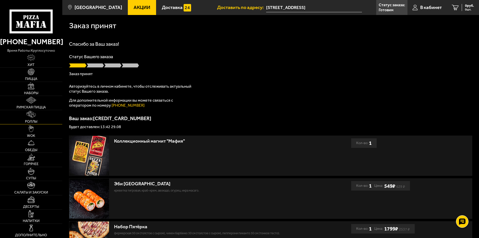
click at [33, 120] on span "Роллы" at bounding box center [31, 122] width 12 height 4
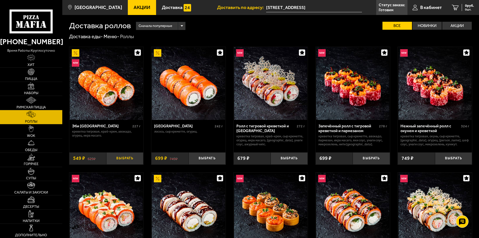
click at [119, 159] on button "Выбрать" at bounding box center [124, 159] width 37 height 12
click at [203, 157] on button "Выбрать" at bounding box center [207, 159] width 37 height 12
click at [283, 163] on button "Выбрать" at bounding box center [289, 159] width 37 height 12
click at [459, 9] on span "3 шт." at bounding box center [466, 9] width 15 height 3
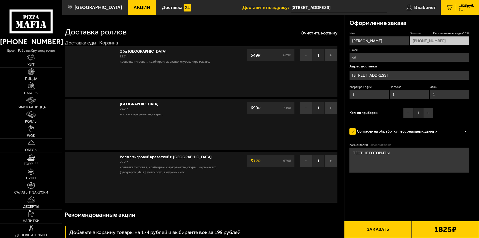
type input "[STREET_ADDRESS]"
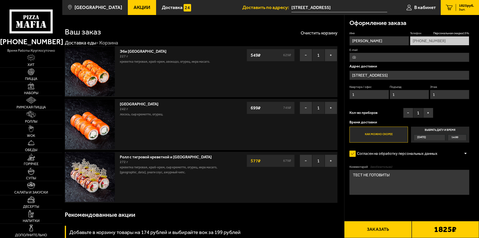
click at [413, 76] on input "[STREET_ADDRESS]" at bounding box center [409, 75] width 120 height 9
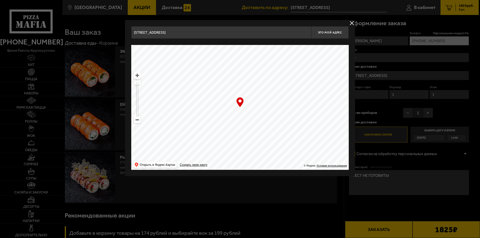
drag, startPoint x: 218, startPoint y: 33, endPoint x: 118, endPoint y: 29, distance: 99.4
click at [129, 30] on div "[STREET_ADDRESS] Это мой адрес Найдите адрес перетащив карту … © Яндекс Условия…" at bounding box center [240, 98] width 230 height 156
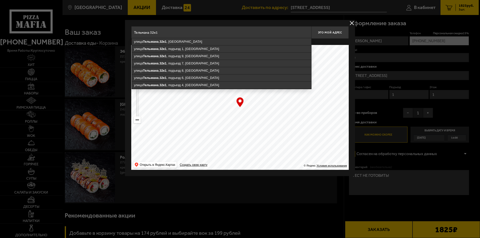
click at [171, 40] on ymaps "[STREET_ADDRESS]" at bounding box center [222, 41] width 180 height 7
type input "[STREET_ADDRESS]"
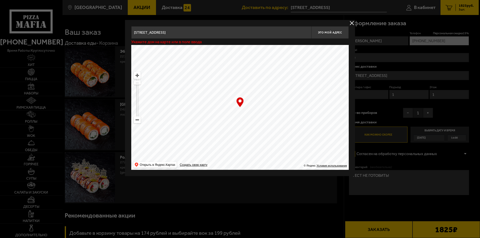
type input "[STREET_ADDRESS]"
click at [334, 33] on span "Это мой адрес" at bounding box center [330, 32] width 24 height 3
type input "[STREET_ADDRESS]"
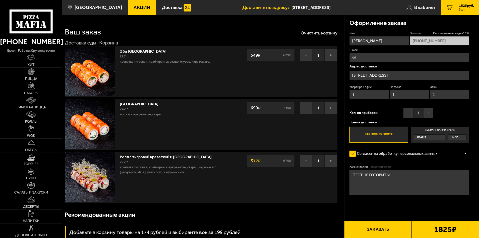
click at [379, 229] on button "Заказать" at bounding box center [377, 229] width 67 height 17
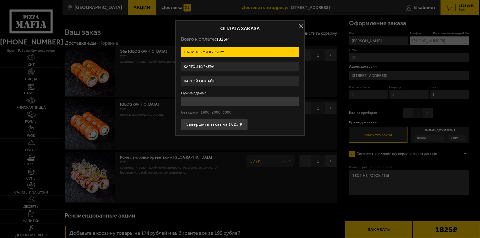
click at [206, 65] on label "Картой курьеру" at bounding box center [240, 67] width 118 height 10
click at [0, 0] on input "Картой курьеру" at bounding box center [0, 0] width 0 height 0
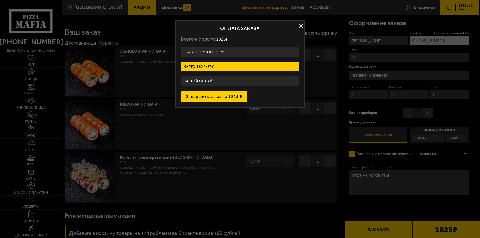
click at [217, 99] on button "Завершить заказ на 1825 ₽" at bounding box center [214, 96] width 67 height 11
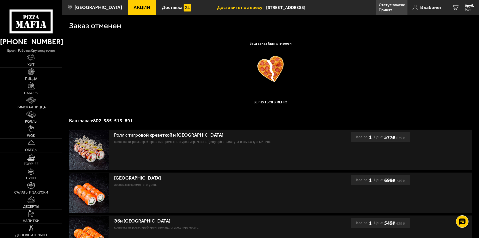
click at [34, 35] on div "[PHONE_NUMBER] время работы: круглосуточно" at bounding box center [31, 44] width 62 height 20
click at [37, 21] on icon at bounding box center [31, 22] width 43 height 24
